Goal: Information Seeking & Learning: Learn about a topic

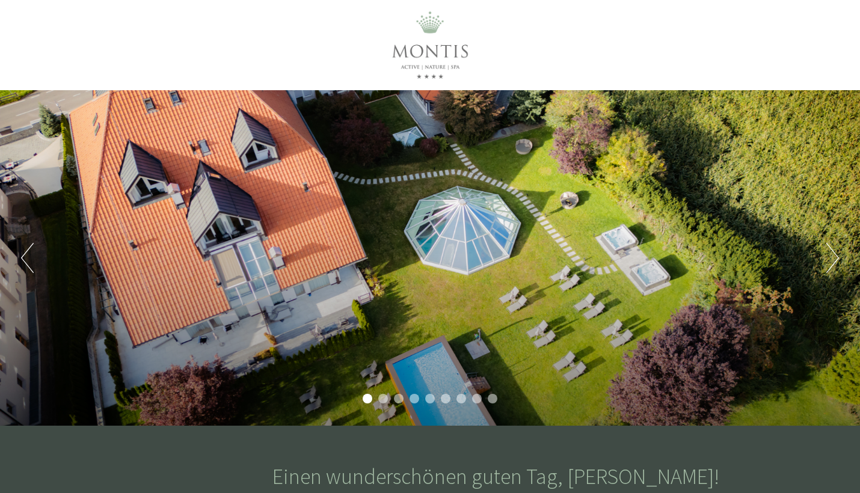
click at [382, 402] on li "2" at bounding box center [383, 399] width 10 height 10
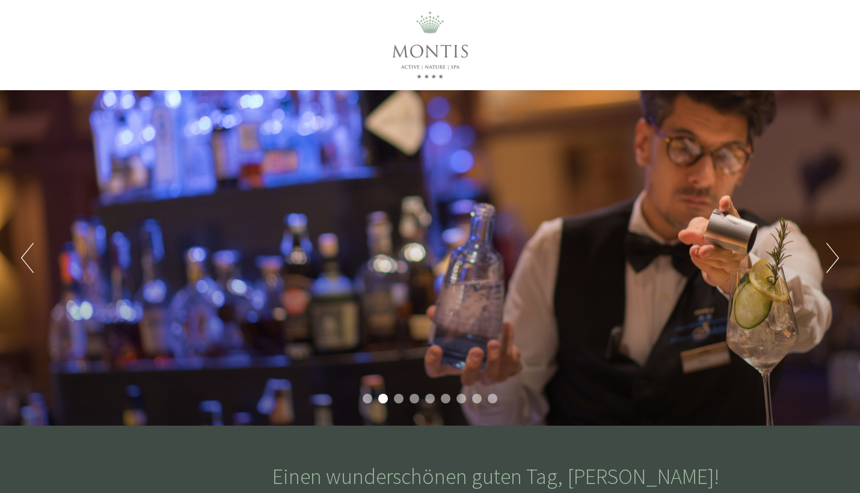
click at [402, 399] on li "3" at bounding box center [399, 399] width 10 height 10
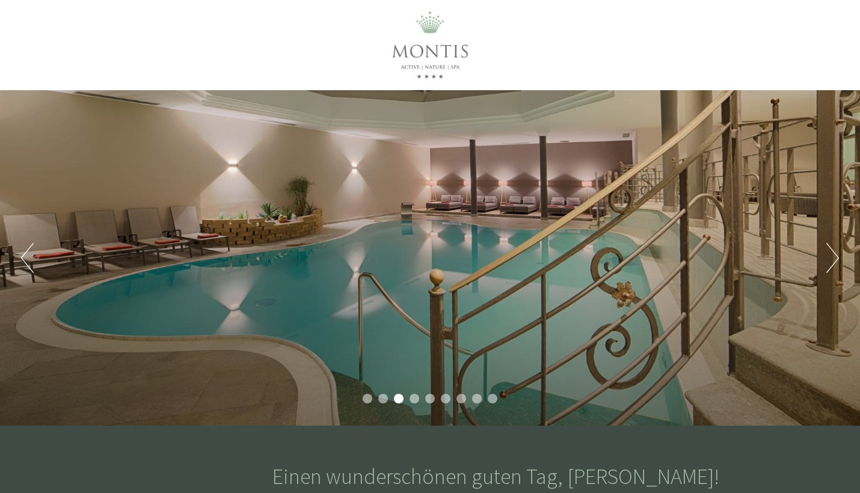
click at [417, 401] on li "4" at bounding box center [414, 399] width 10 height 10
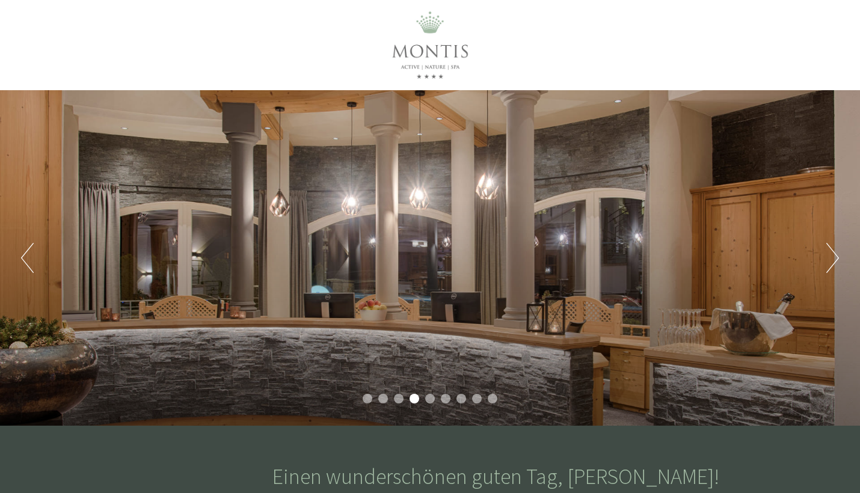
click at [433, 402] on li "5" at bounding box center [430, 399] width 10 height 10
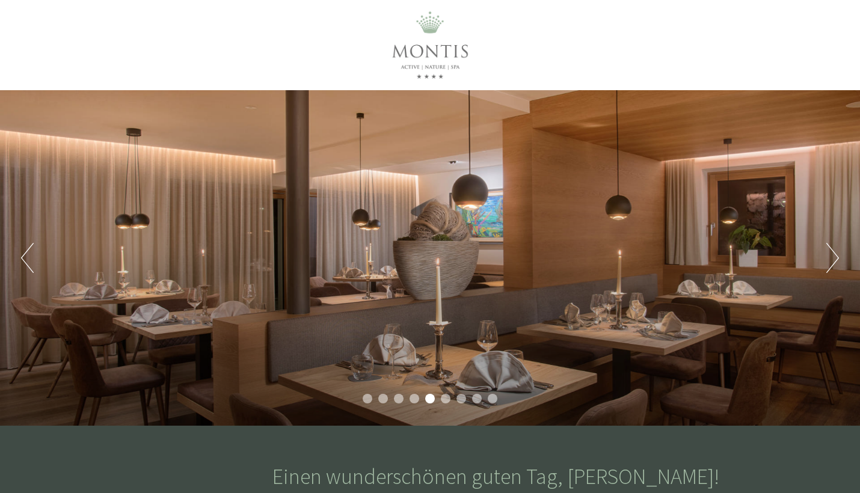
click at [448, 401] on li "6" at bounding box center [446, 399] width 10 height 10
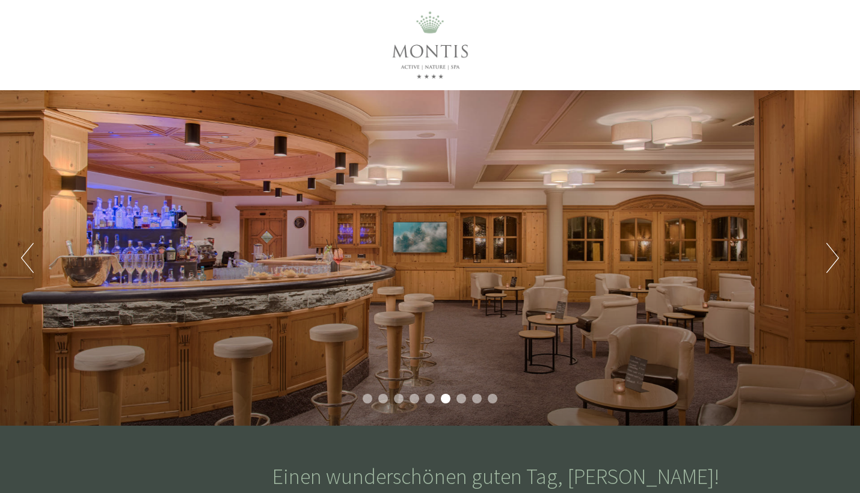
click at [461, 402] on li "7" at bounding box center [461, 399] width 10 height 10
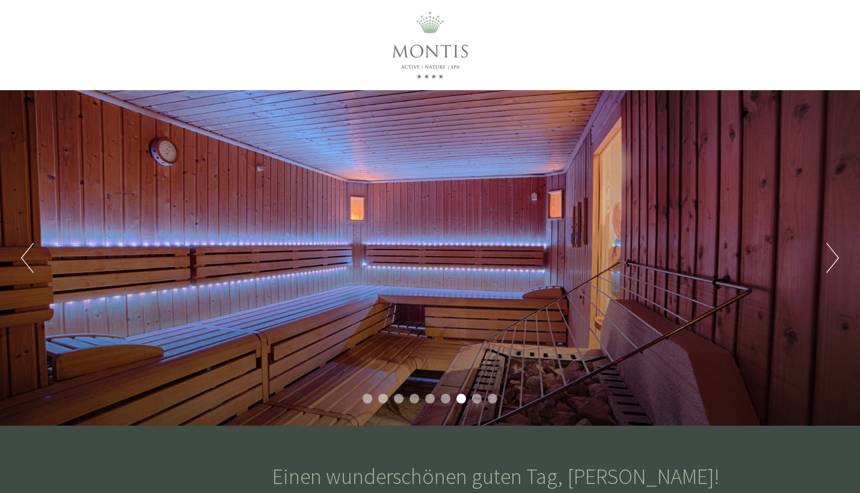
click at [479, 402] on li "8" at bounding box center [477, 399] width 10 height 10
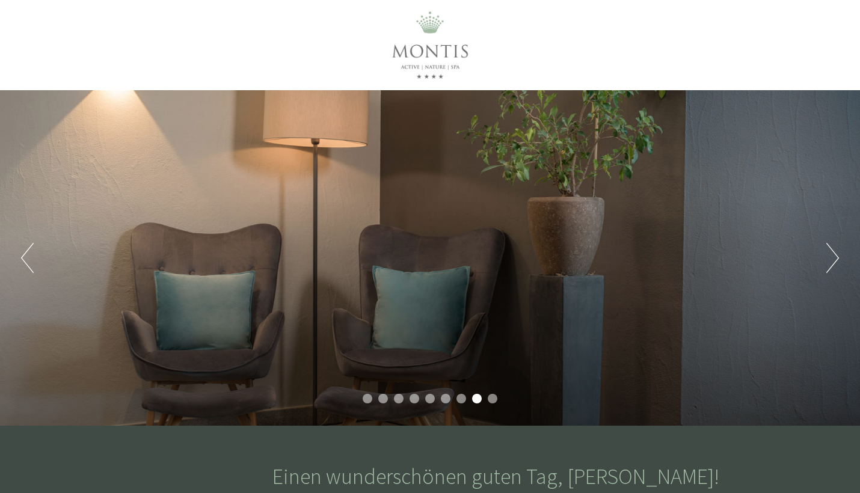
click at [494, 402] on li "9" at bounding box center [493, 399] width 10 height 10
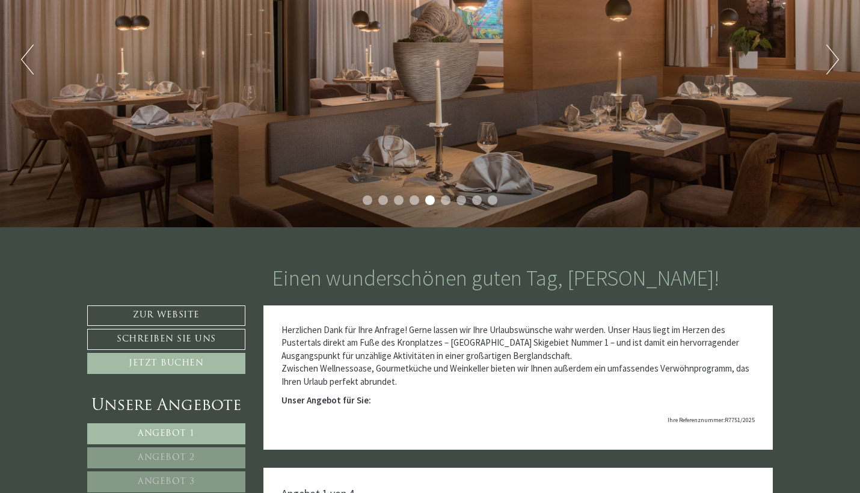
scroll to position [199, 0]
click at [189, 314] on link "Zur Website" at bounding box center [166, 315] width 158 height 20
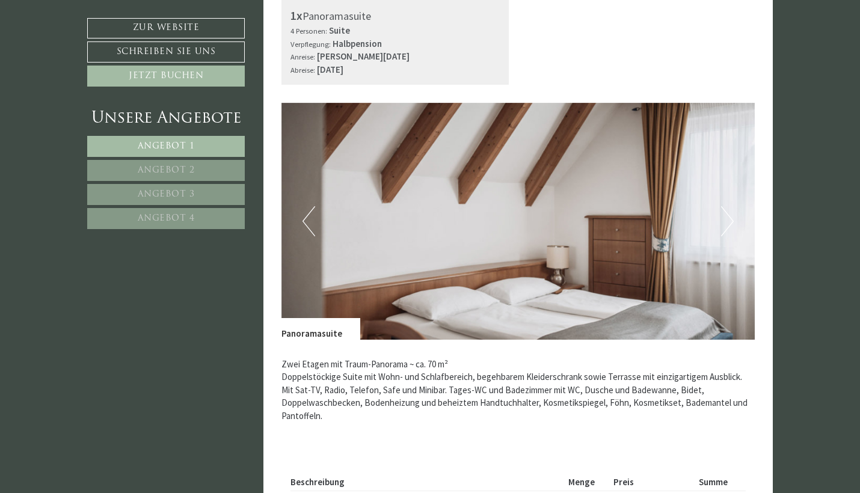
scroll to position [750, 0]
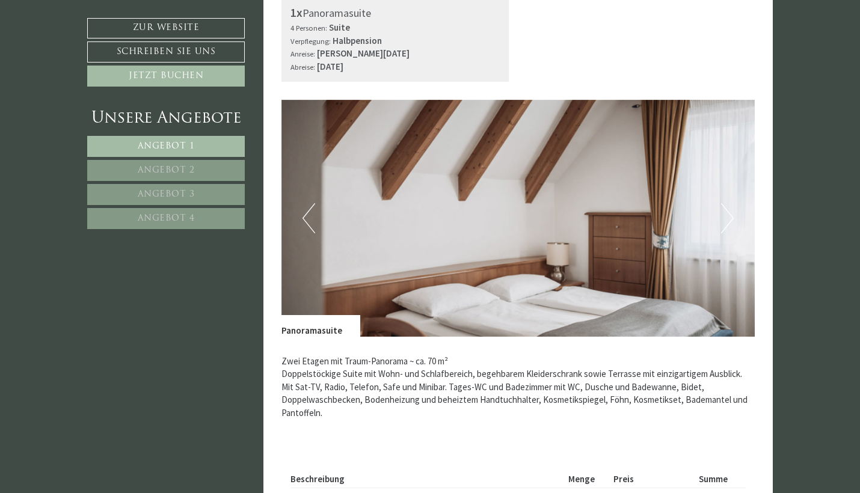
click at [728, 219] on button "Next" at bounding box center [727, 218] width 13 height 30
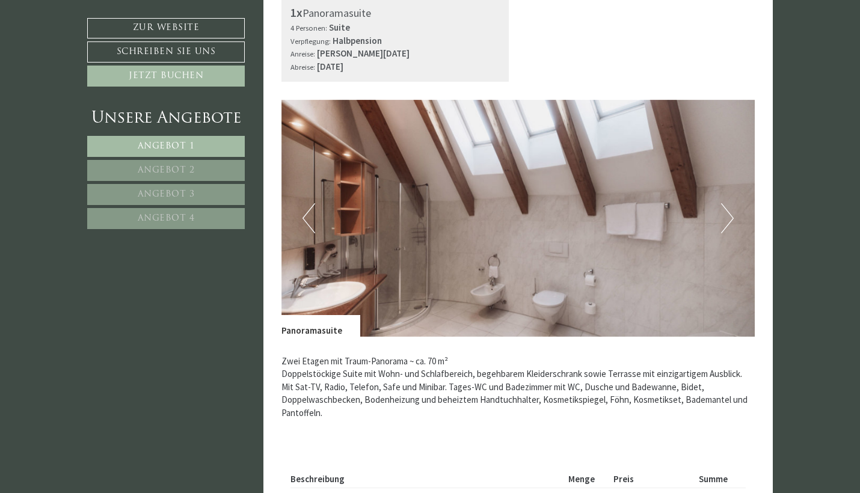
click at [728, 219] on button "Next" at bounding box center [727, 218] width 13 height 30
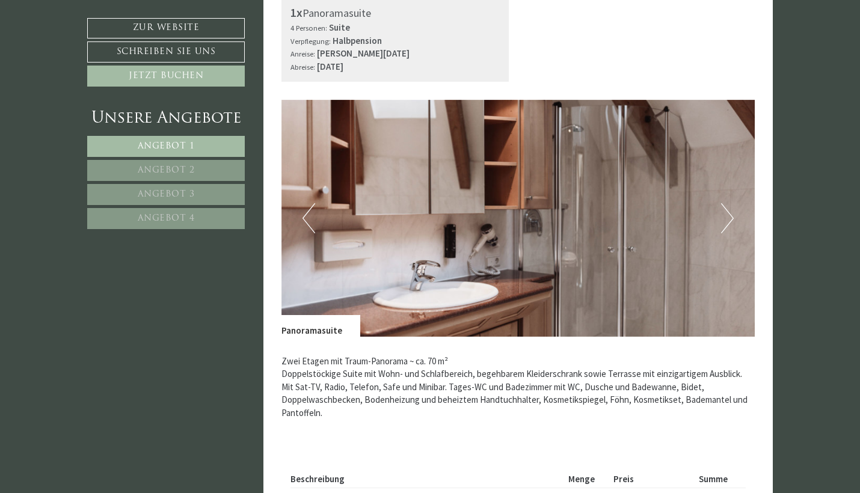
click at [728, 219] on button "Next" at bounding box center [727, 218] width 13 height 30
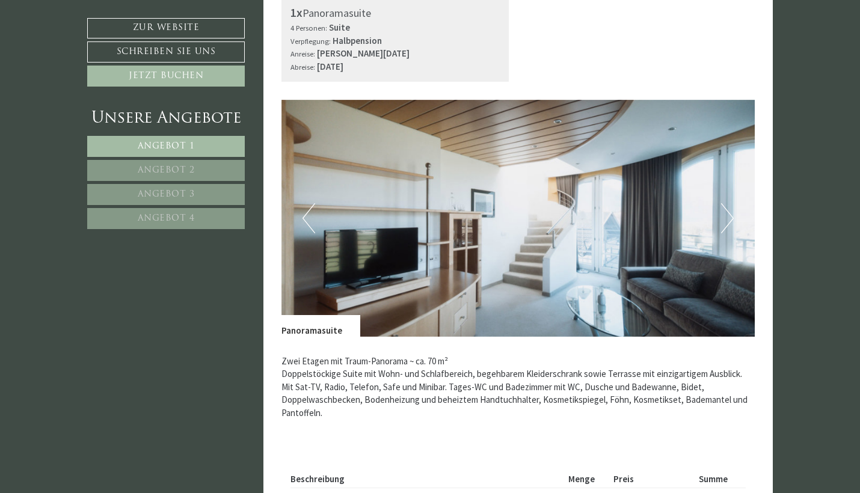
click at [728, 219] on button "Next" at bounding box center [727, 218] width 13 height 30
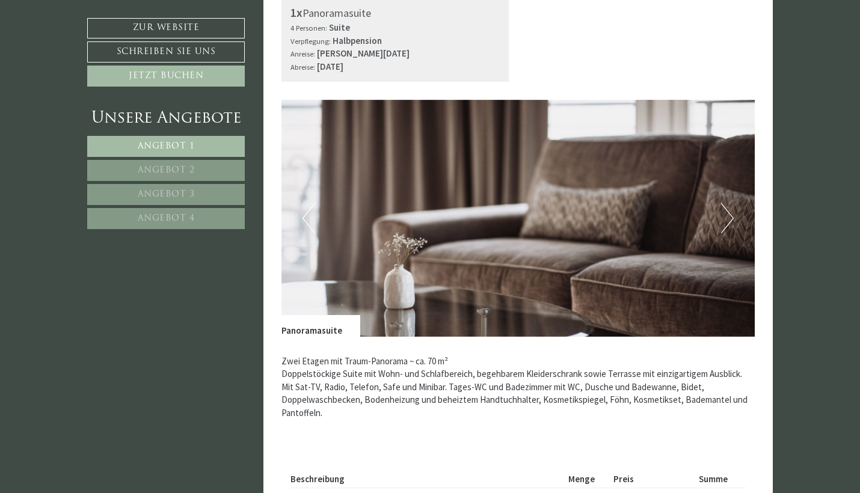
click at [728, 219] on button "Next" at bounding box center [727, 218] width 13 height 30
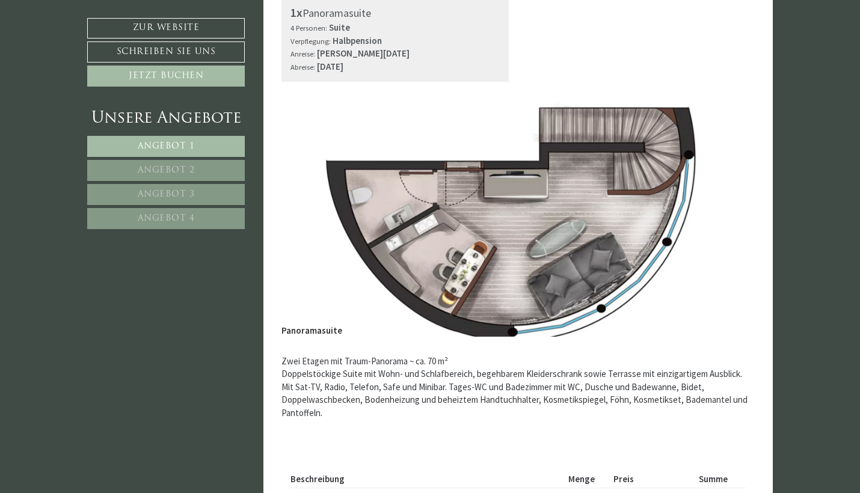
click at [728, 219] on button "Next" at bounding box center [727, 218] width 13 height 30
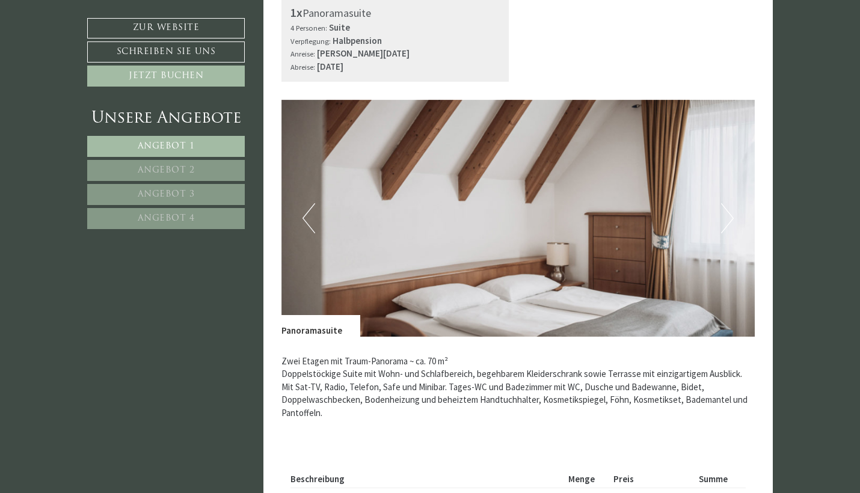
click at [729, 209] on button "Next" at bounding box center [727, 218] width 13 height 30
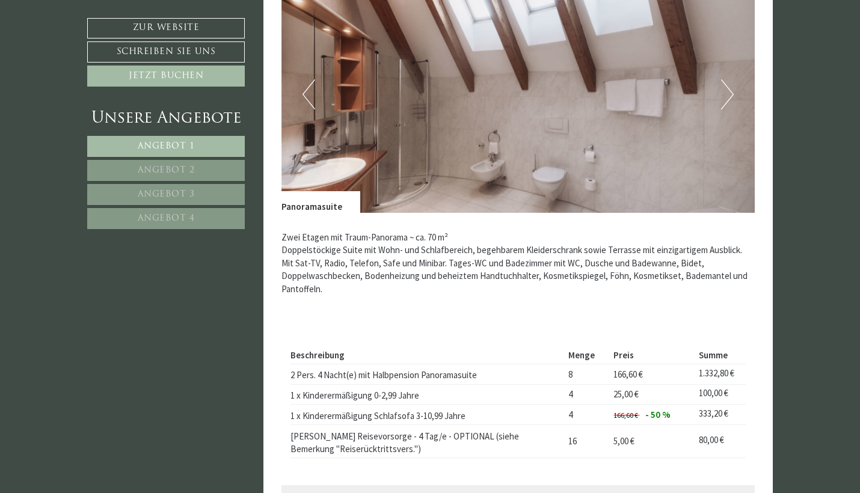
click at [162, 164] on link "Angebot 2" at bounding box center [166, 170] width 158 height 21
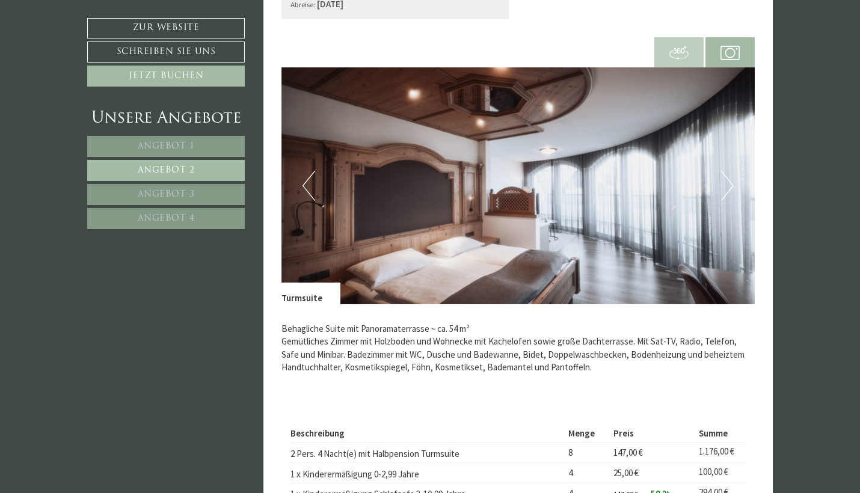
scroll to position [818, 0]
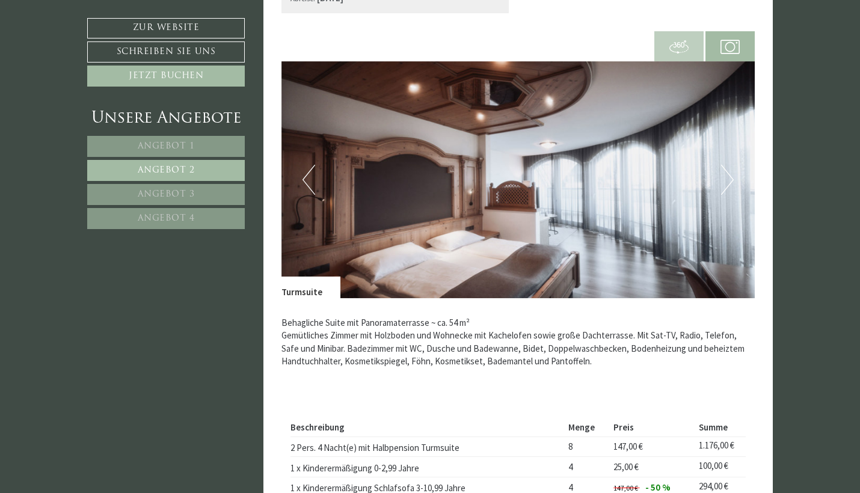
click at [723, 173] on button "Next" at bounding box center [727, 180] width 13 height 30
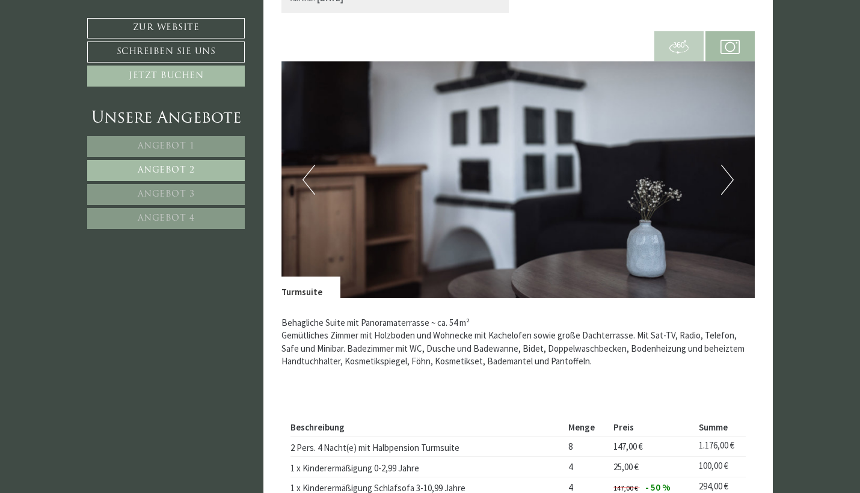
click at [723, 173] on button "Next" at bounding box center [727, 180] width 13 height 30
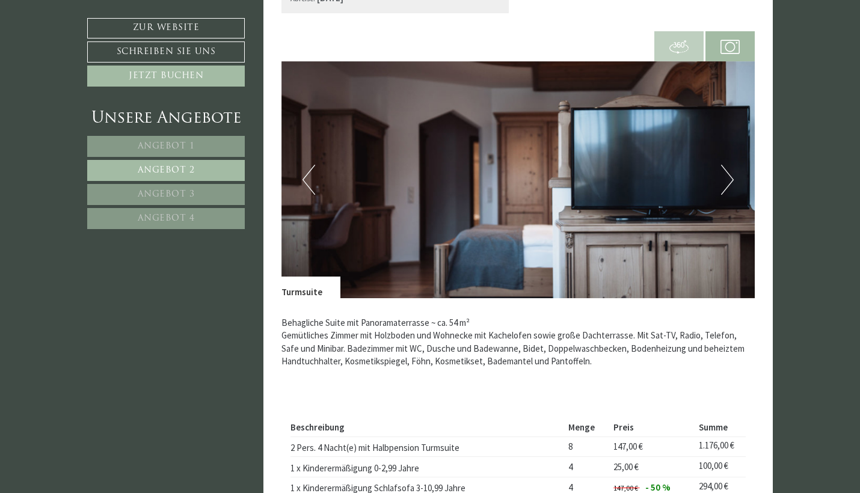
click at [723, 173] on button "Next" at bounding box center [727, 180] width 13 height 30
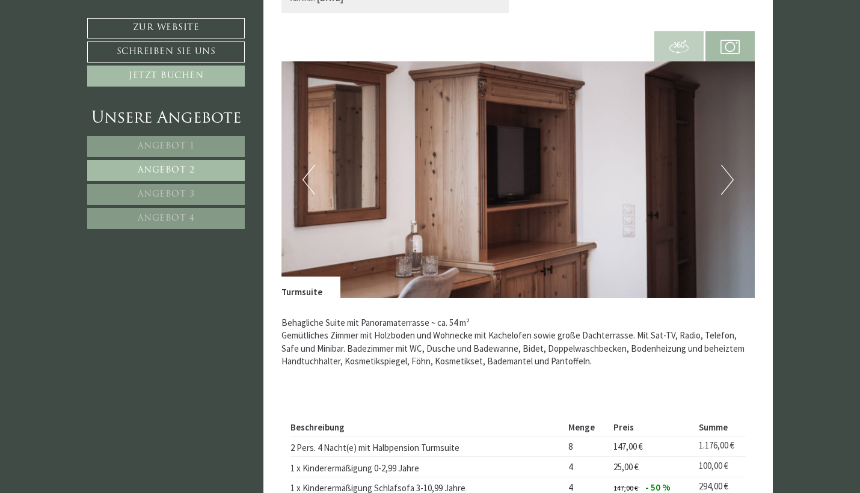
click at [723, 173] on button "Next" at bounding box center [727, 180] width 13 height 30
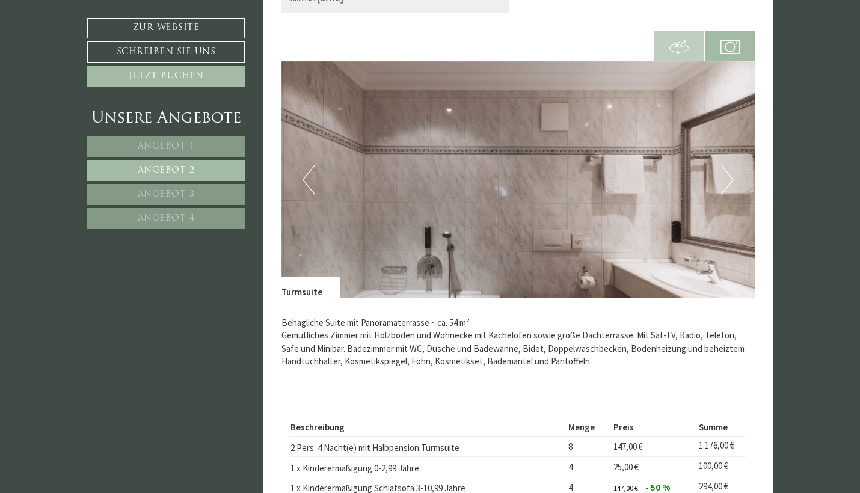
click at [723, 173] on button "Next" at bounding box center [727, 180] width 13 height 30
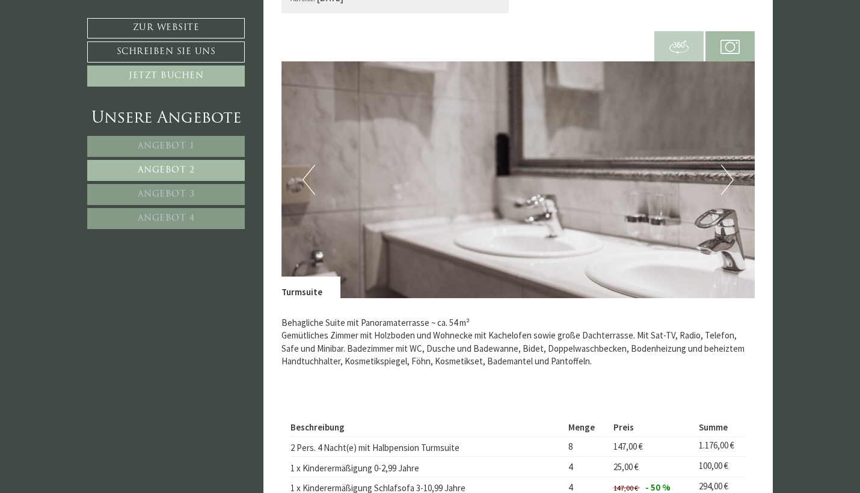
click at [723, 173] on button "Next" at bounding box center [727, 180] width 13 height 30
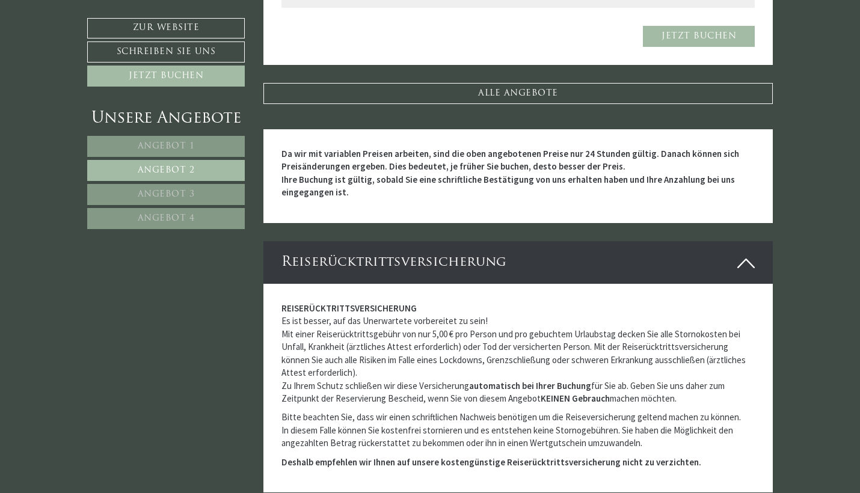
scroll to position [1414, 0]
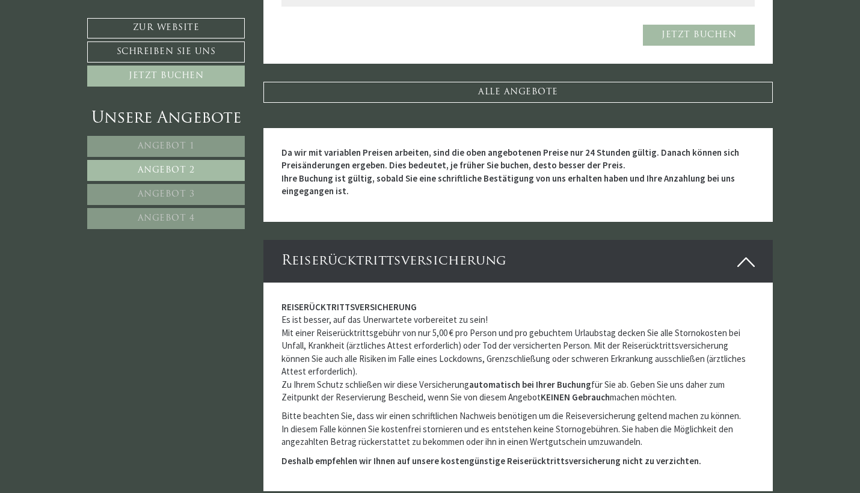
click at [203, 194] on link "Angebot 3" at bounding box center [166, 194] width 158 height 21
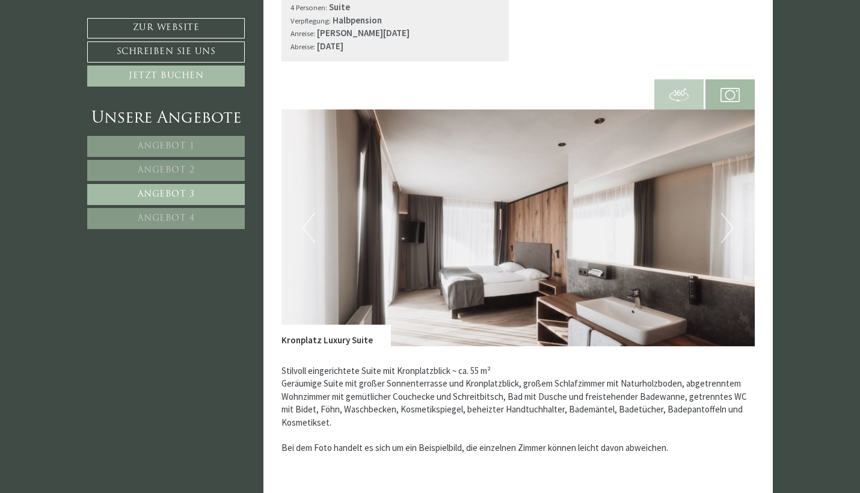
scroll to position [773, 0]
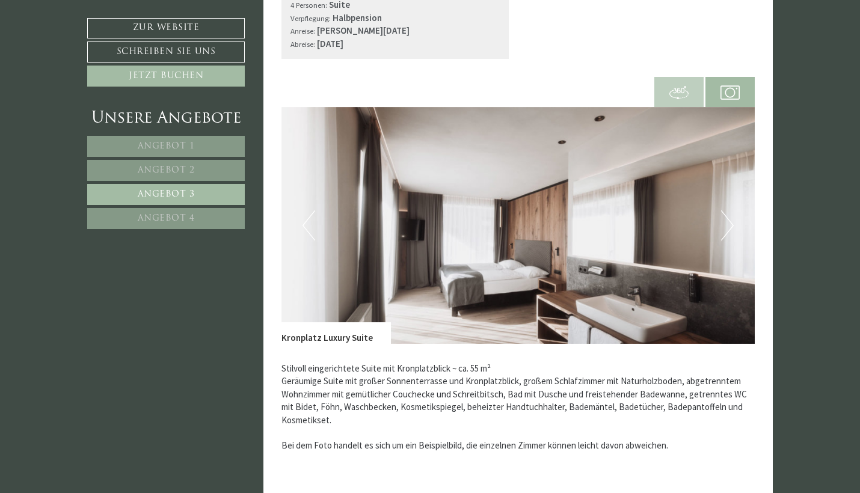
click at [720, 225] on img at bounding box center [518, 225] width 474 height 237
click at [724, 225] on button "Next" at bounding box center [727, 225] width 13 height 30
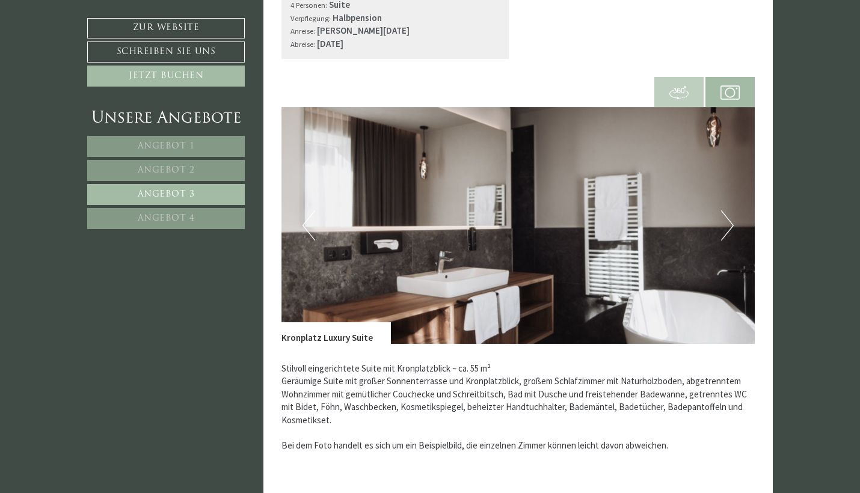
click at [724, 225] on button "Next" at bounding box center [727, 225] width 13 height 30
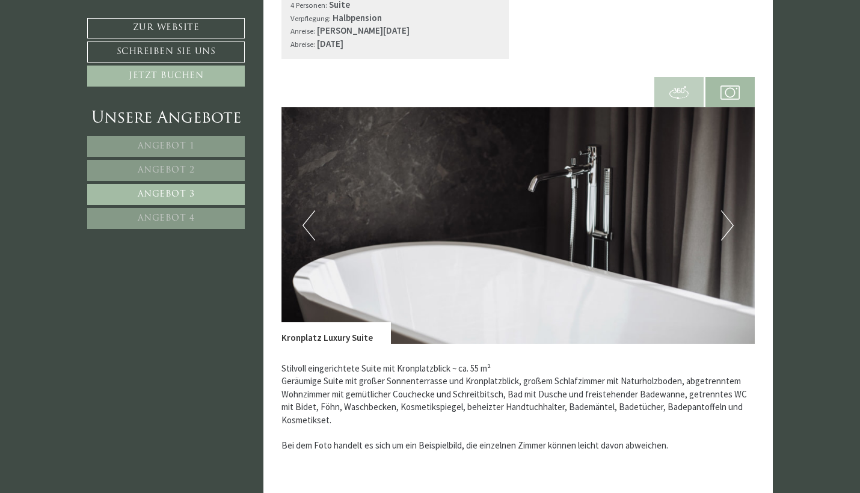
click at [724, 225] on button "Next" at bounding box center [727, 225] width 13 height 30
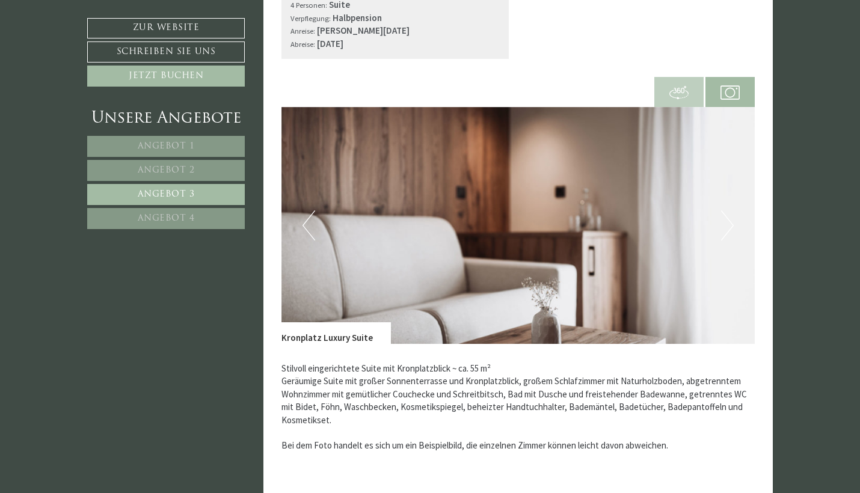
click at [724, 225] on button "Next" at bounding box center [727, 225] width 13 height 30
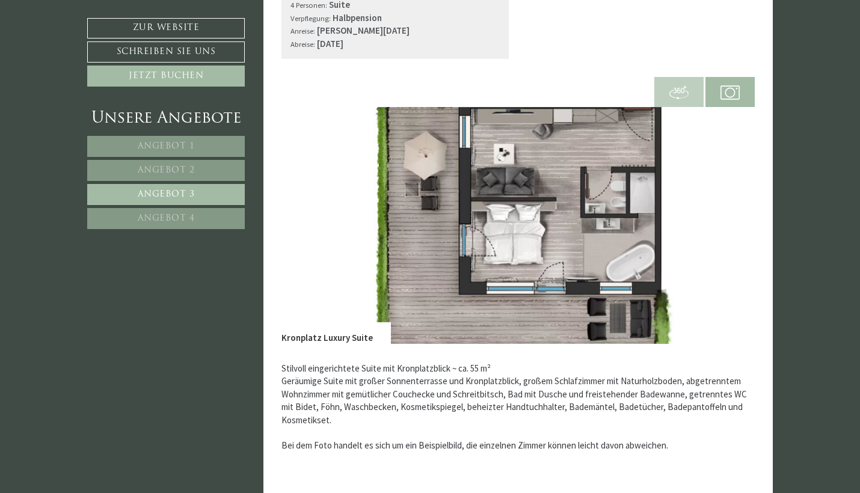
click at [724, 225] on button "Next" at bounding box center [727, 225] width 13 height 30
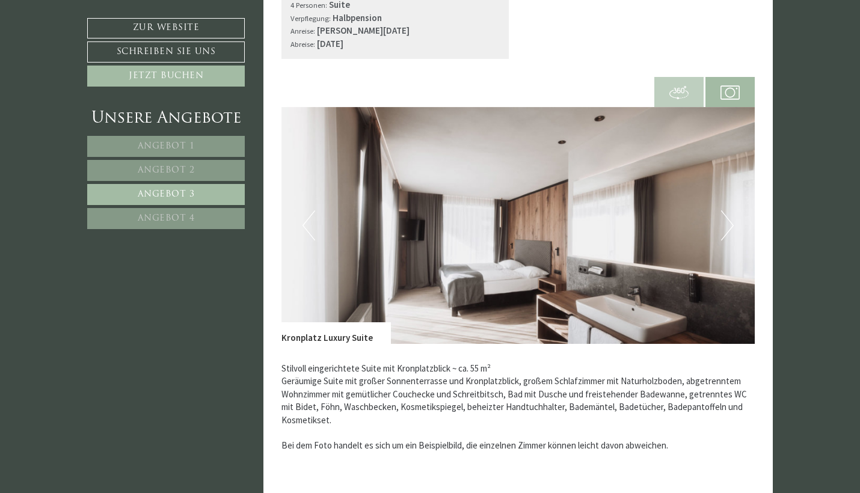
click at [724, 225] on button "Next" at bounding box center [727, 225] width 13 height 30
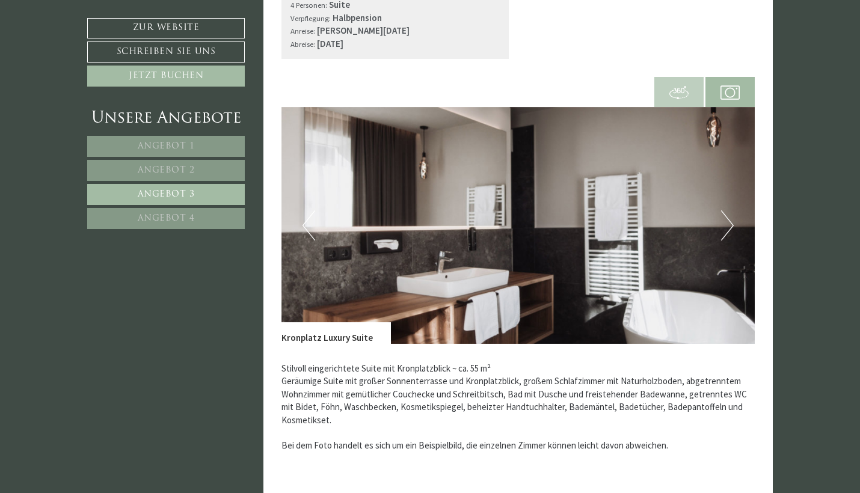
click at [724, 225] on button "Next" at bounding box center [727, 225] width 13 height 30
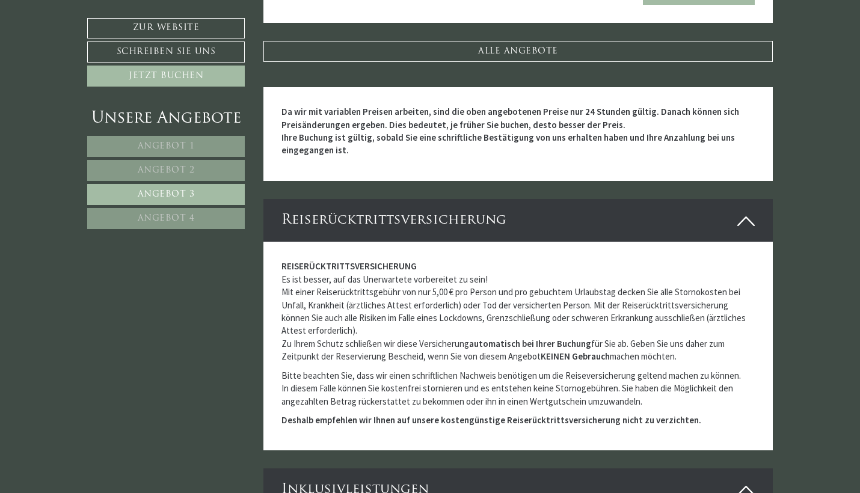
scroll to position [1501, 0]
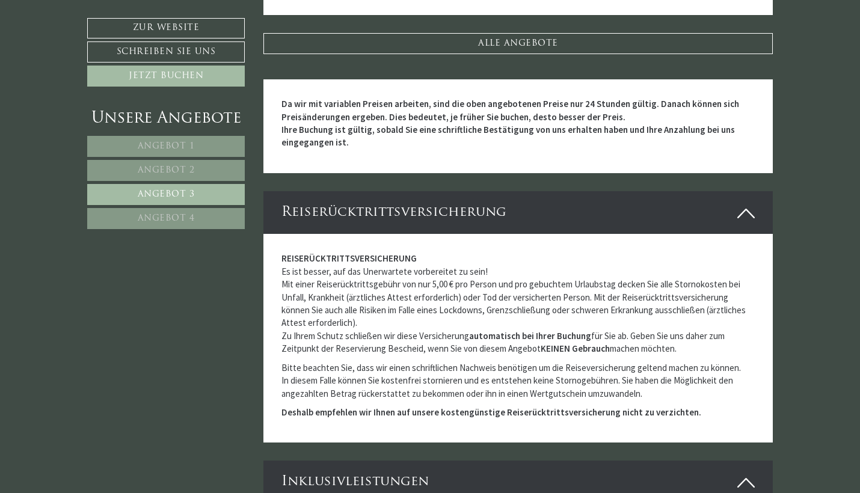
click at [170, 218] on span "Angebot 4" at bounding box center [166, 218] width 57 height 9
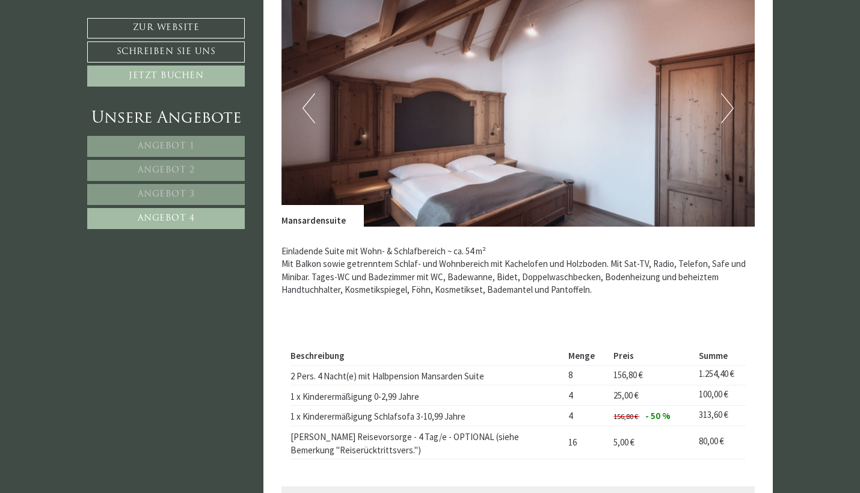
scroll to position [835, 0]
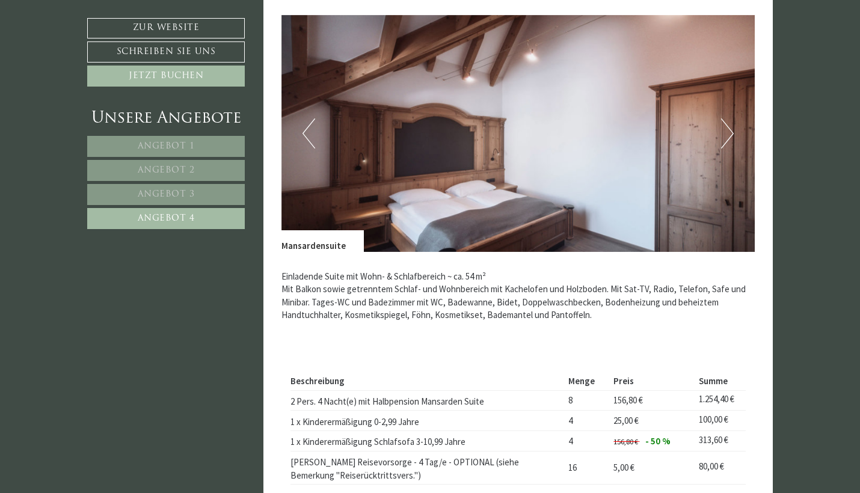
click at [728, 131] on button "Next" at bounding box center [727, 133] width 13 height 30
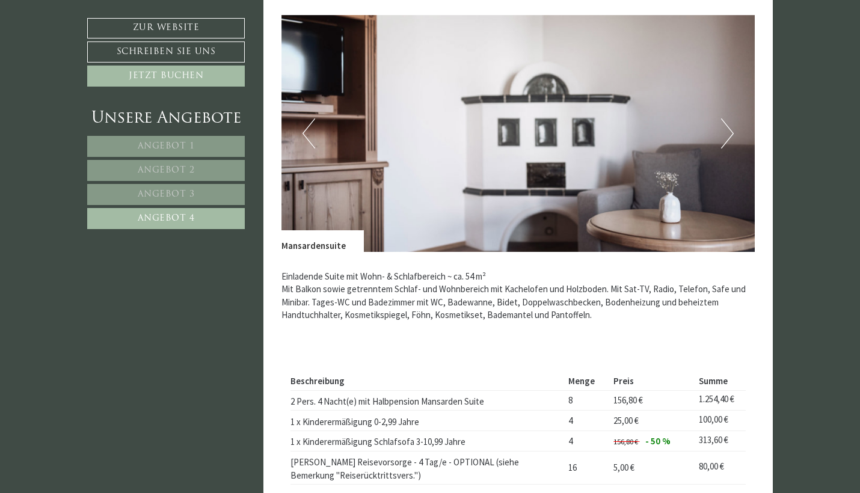
click at [728, 131] on button "Next" at bounding box center [727, 133] width 13 height 30
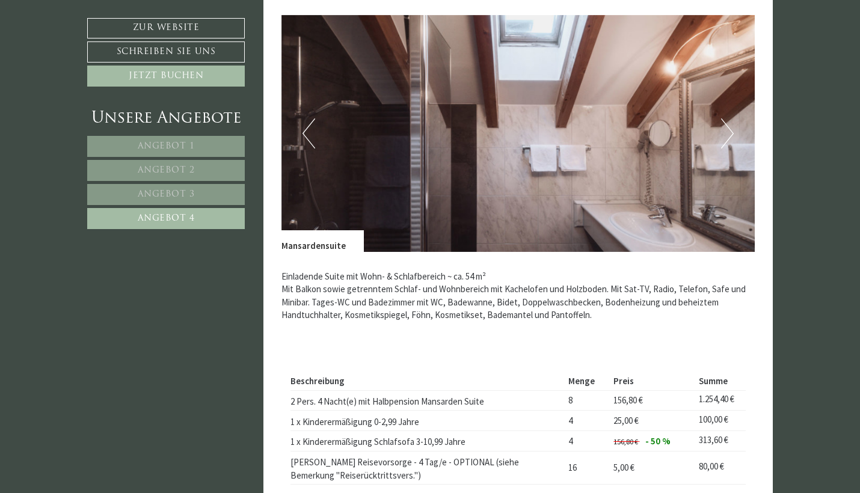
click at [728, 131] on button "Next" at bounding box center [727, 133] width 13 height 30
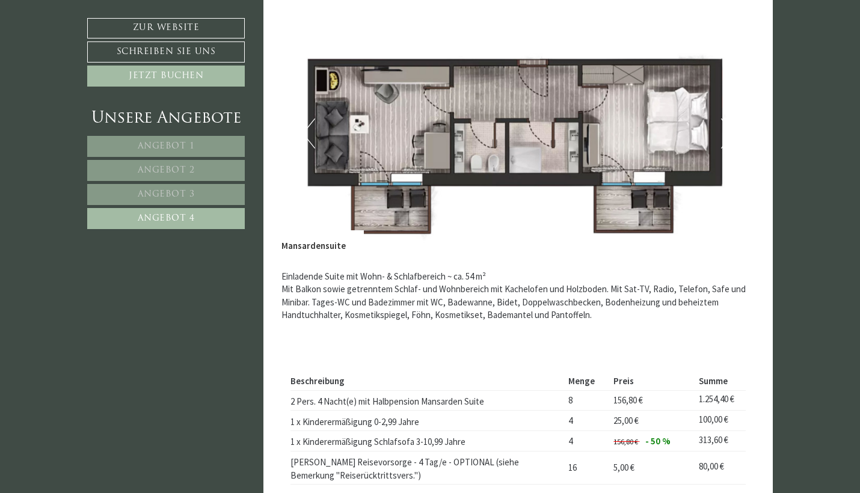
click at [728, 131] on button "Next" at bounding box center [727, 133] width 13 height 30
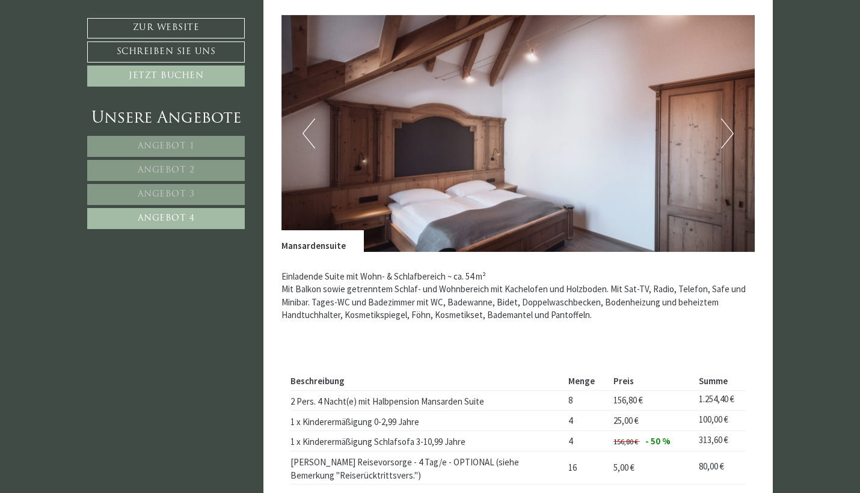
click at [182, 191] on span "Angebot 3" at bounding box center [166, 194] width 57 height 9
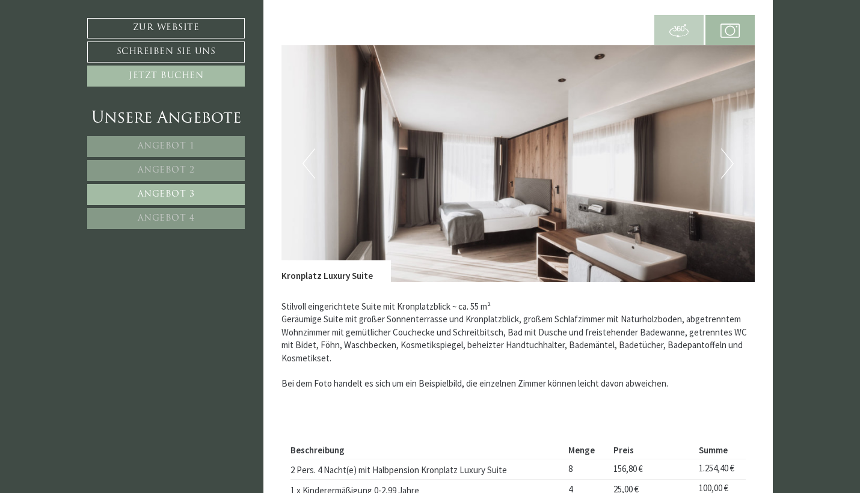
scroll to position [664, 0]
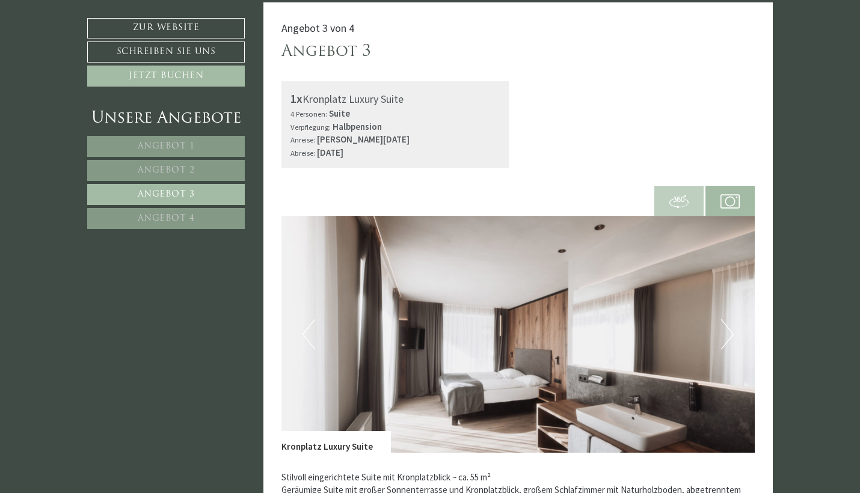
click at [729, 330] on button "Next" at bounding box center [727, 334] width 13 height 30
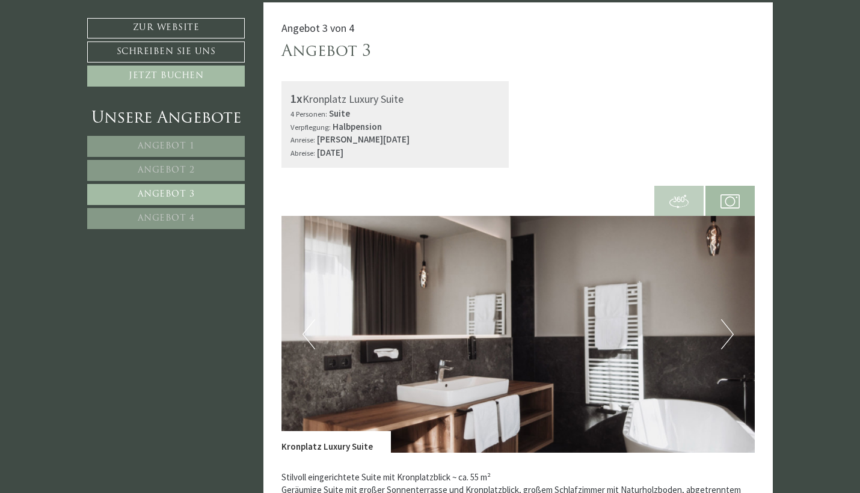
click at [729, 330] on button "Next" at bounding box center [727, 334] width 13 height 30
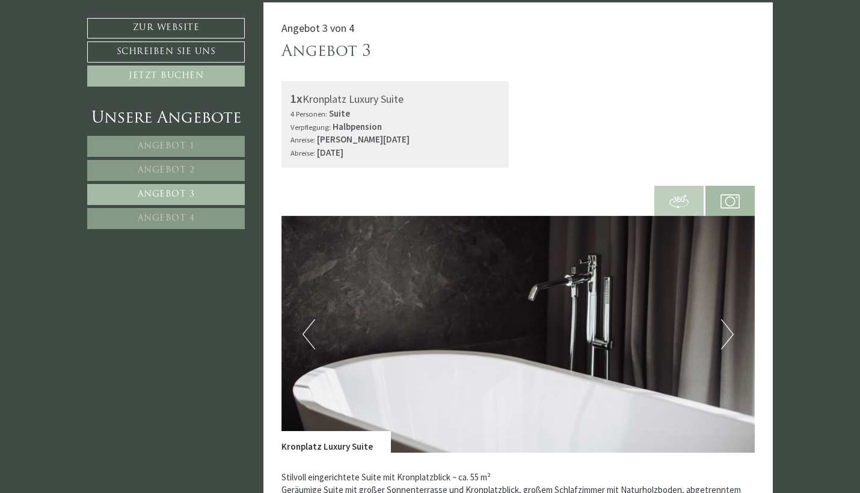
click at [729, 330] on button "Next" at bounding box center [727, 334] width 13 height 30
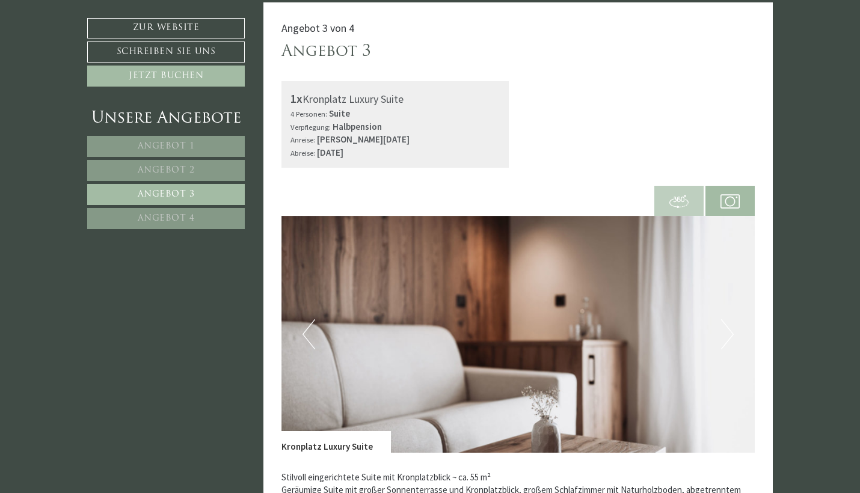
click at [729, 330] on button "Next" at bounding box center [727, 334] width 13 height 30
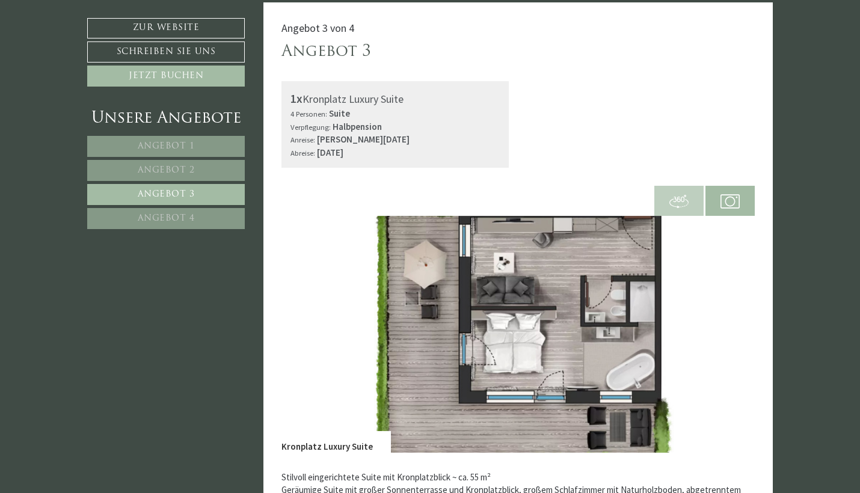
click at [729, 330] on button "Next" at bounding box center [727, 334] width 13 height 30
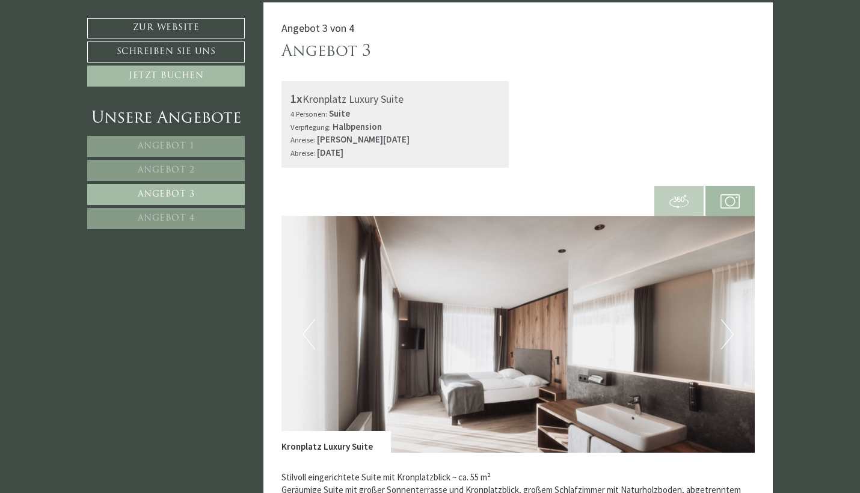
click at [729, 330] on button "Next" at bounding box center [727, 334] width 13 height 30
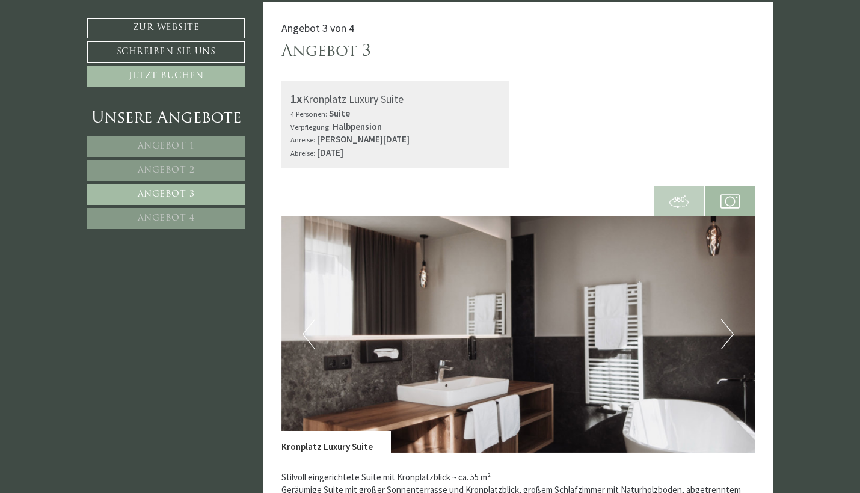
click at [729, 330] on button "Next" at bounding box center [727, 334] width 13 height 30
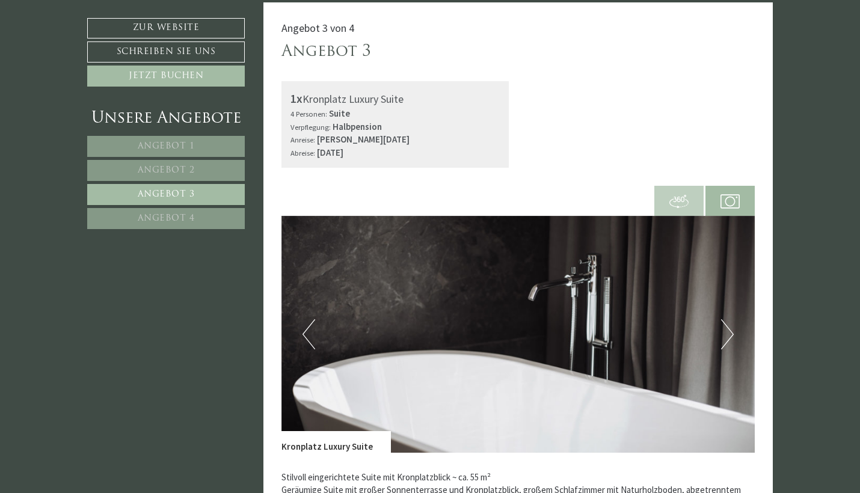
click at [729, 330] on button "Next" at bounding box center [727, 334] width 13 height 30
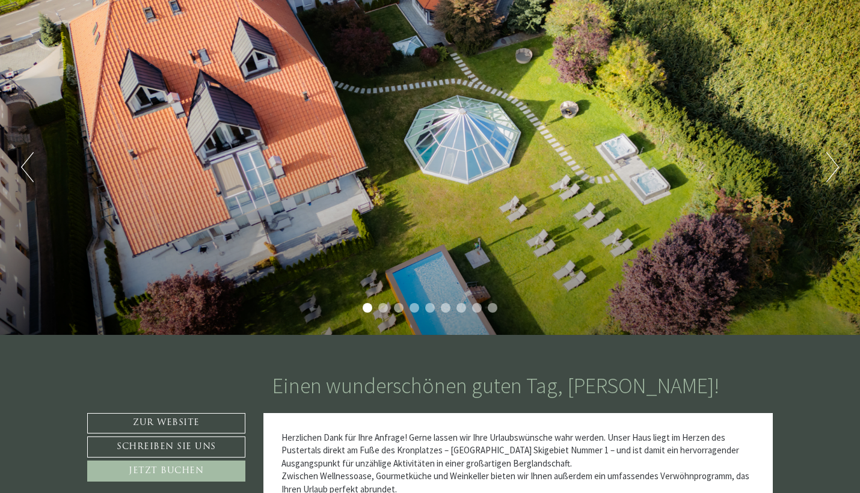
scroll to position [90, 0]
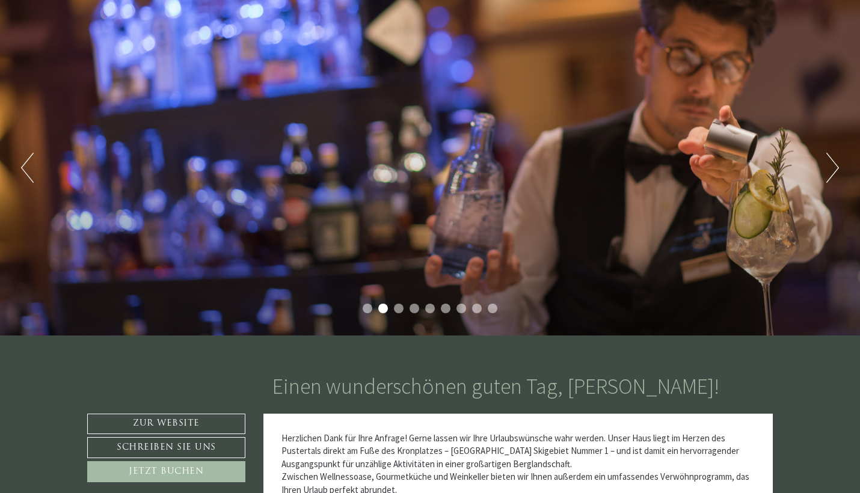
click at [403, 308] on ul "1 2 3 4 5 6 7 8 9" at bounding box center [430, 310] width 860 height 13
click at [401, 309] on li "3" at bounding box center [399, 309] width 10 height 10
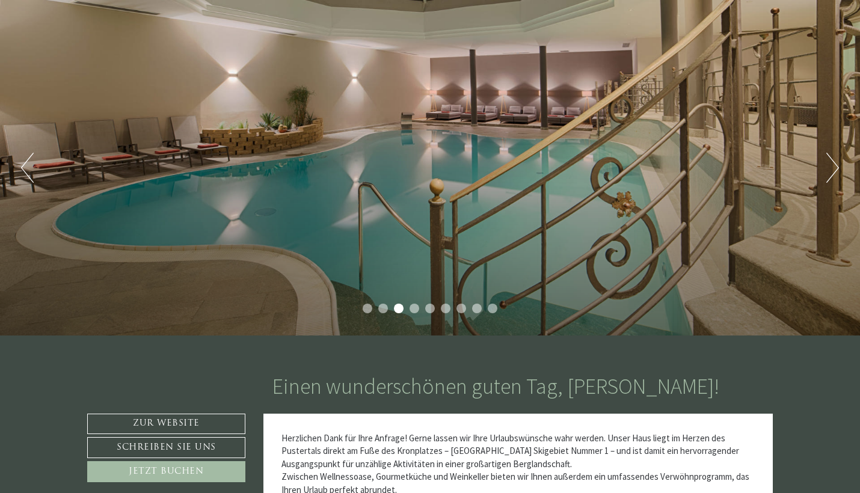
click at [431, 310] on li "5" at bounding box center [430, 309] width 10 height 10
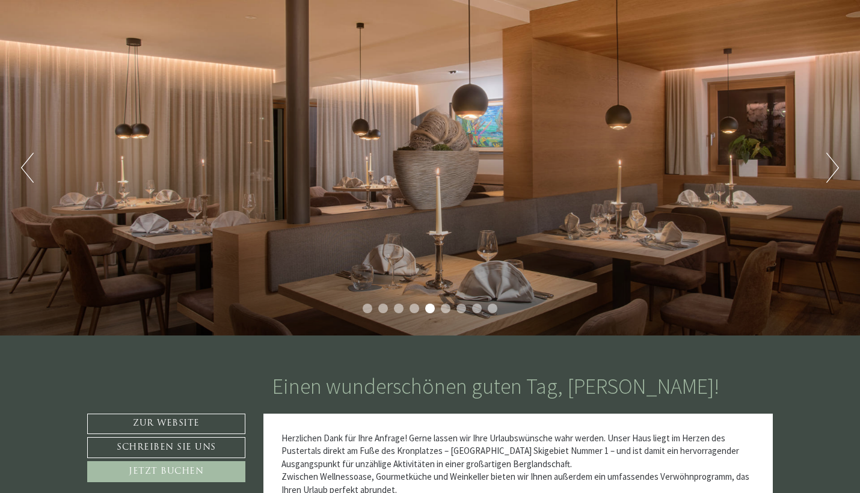
click at [473, 311] on li "8" at bounding box center [477, 309] width 10 height 10
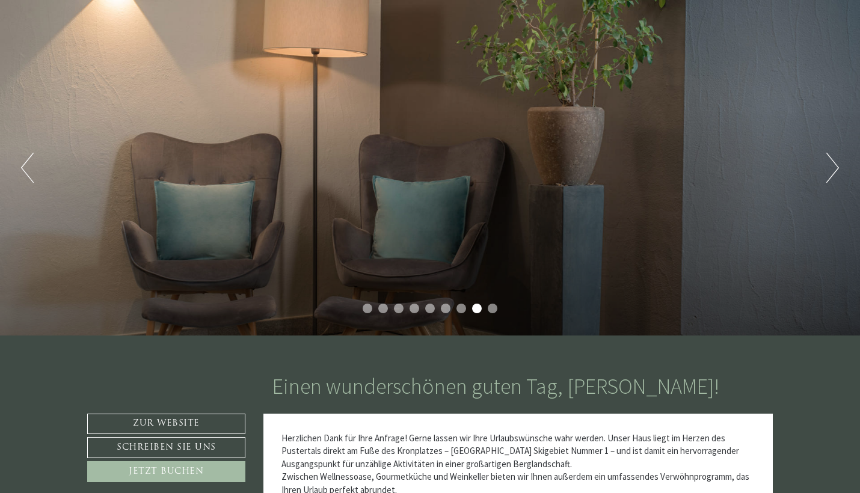
click at [460, 310] on li "7" at bounding box center [461, 309] width 10 height 10
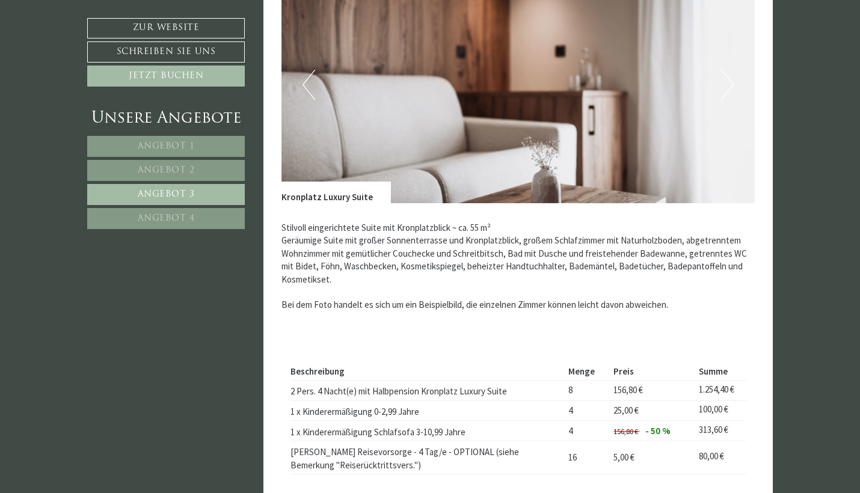
scroll to position [910, 0]
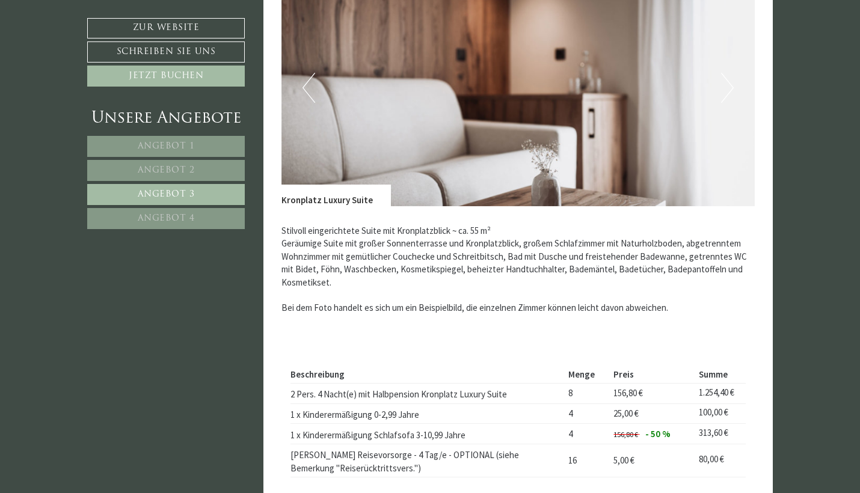
click at [185, 191] on span "Angebot 3" at bounding box center [166, 194] width 57 height 9
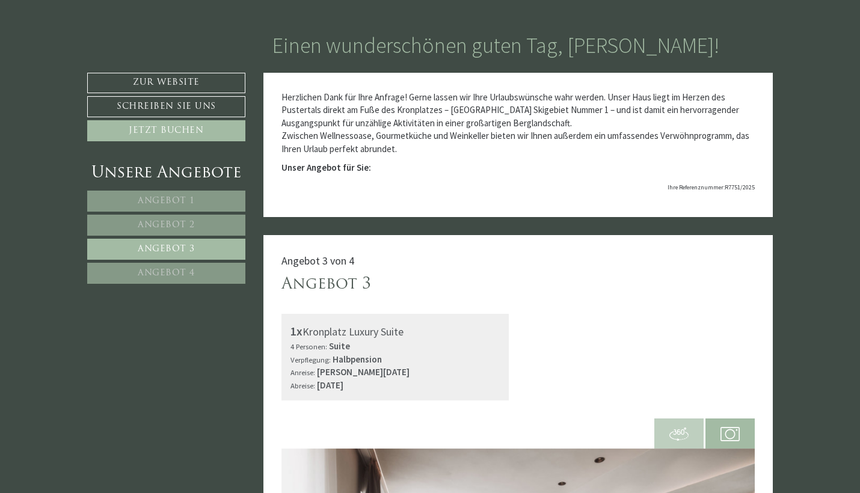
scroll to position [429, 0]
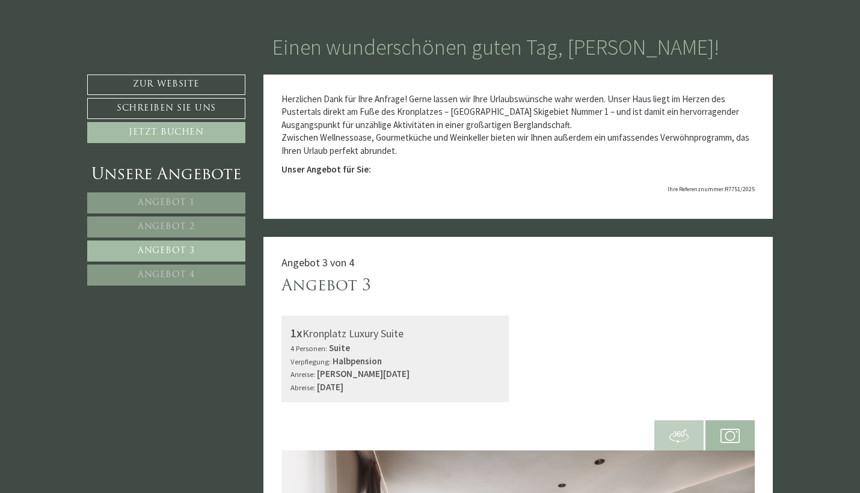
drag, startPoint x: 307, startPoint y: 330, endPoint x: 405, endPoint y: 331, distance: 98.0
click at [405, 331] on div "1x Kronplatz Luxury Suite" at bounding box center [395, 333] width 210 height 17
copy div "Kronplatz Luxury Suite"
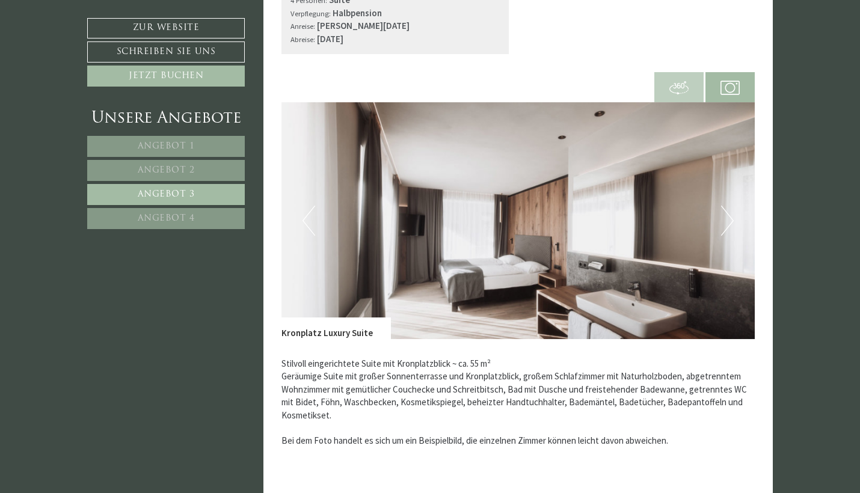
scroll to position [777, 0]
